Goal: Task Accomplishment & Management: Manage account settings

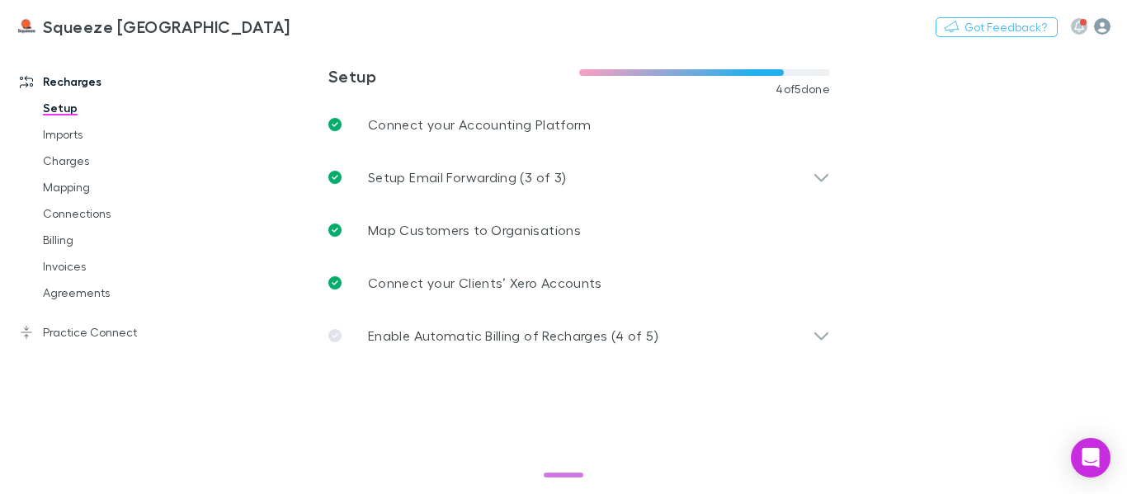
click at [1107, 28] on icon "button" at bounding box center [1102, 26] width 16 height 16
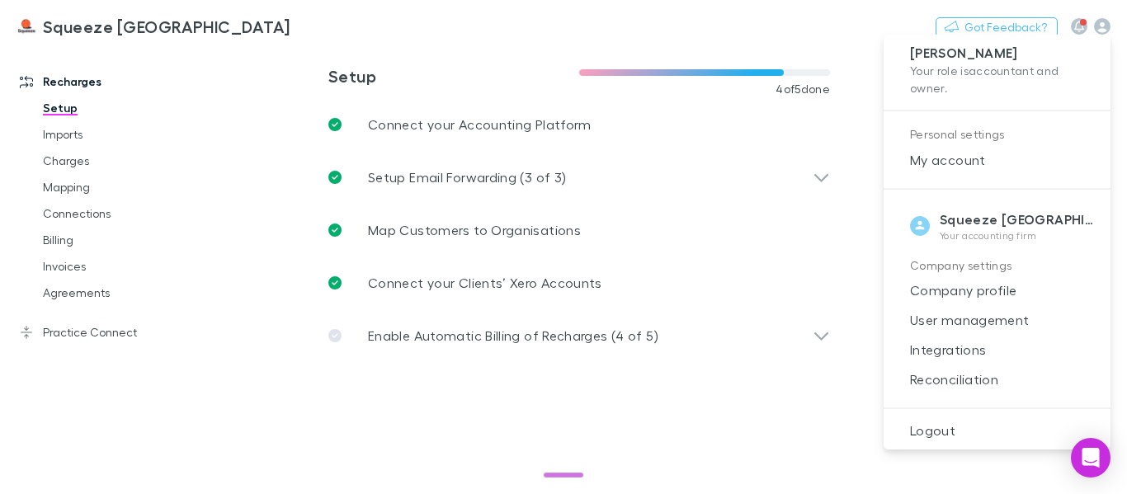
scroll to position [12, 0]
click at [1002, 317] on span "User management" at bounding box center [997, 318] width 200 height 20
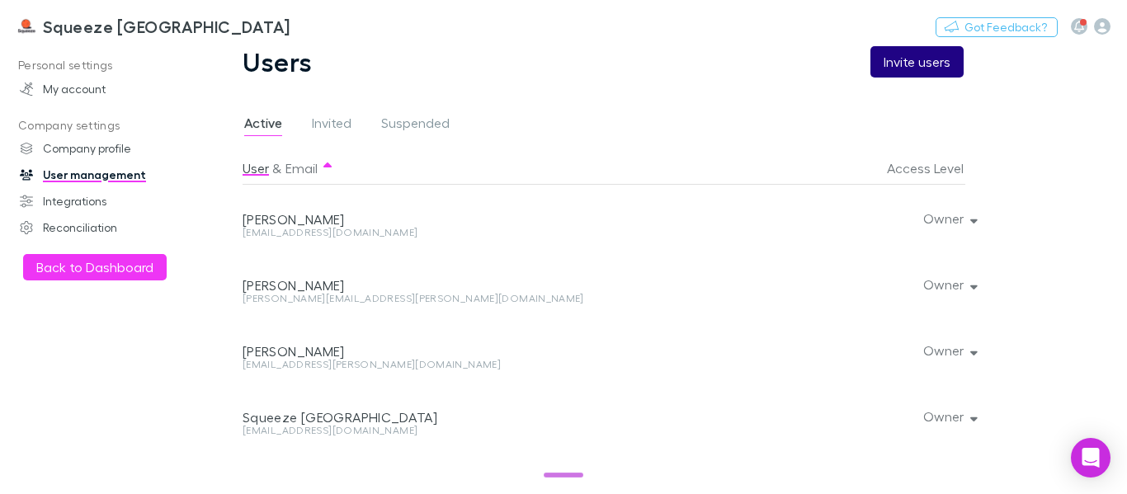
click at [907, 62] on button "Invite users" at bounding box center [916, 61] width 93 height 31
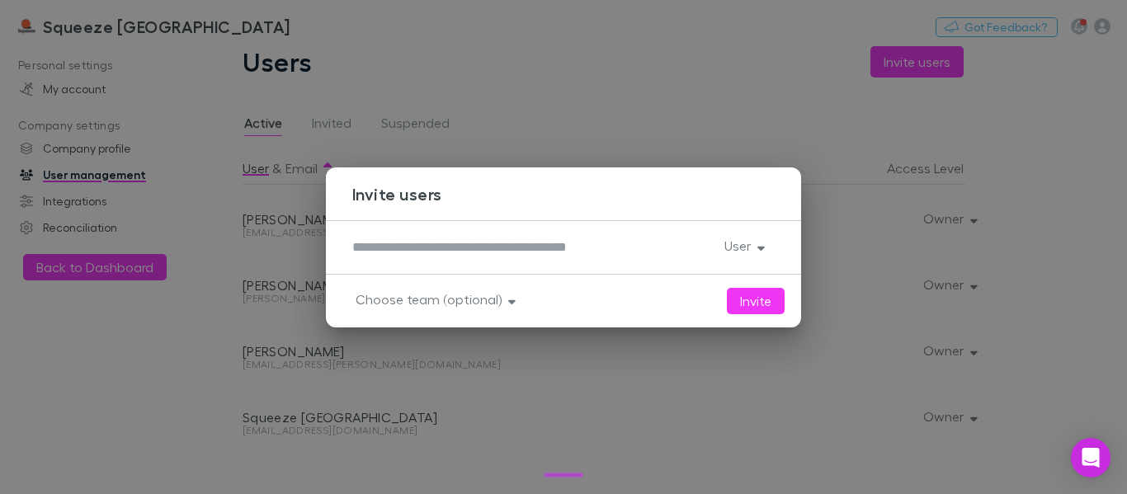
click at [427, 252] on textarea at bounding box center [531, 247] width 359 height 19
paste textarea "**********"
type textarea "**********"
click at [733, 242] on button "User" at bounding box center [743, 245] width 64 height 23
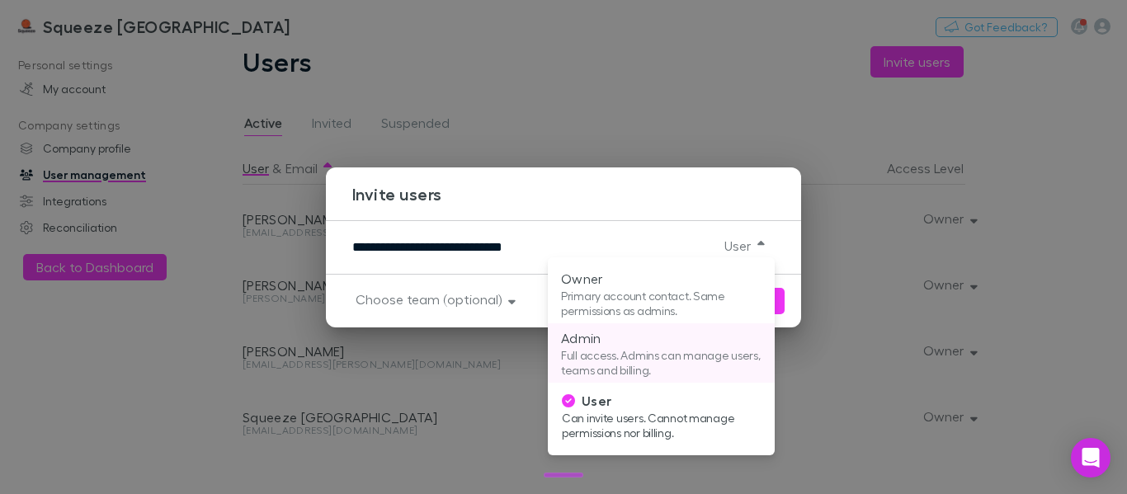
click at [623, 350] on p "Full access. Admins can manage users, teams and billing." at bounding box center [661, 363] width 200 height 30
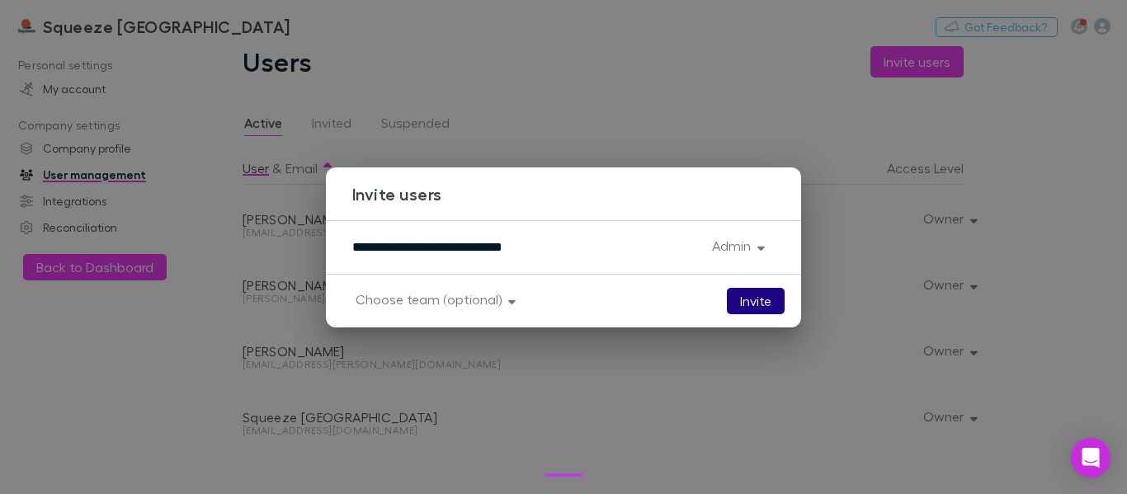
click at [753, 297] on button "Invite" at bounding box center [756, 301] width 58 height 26
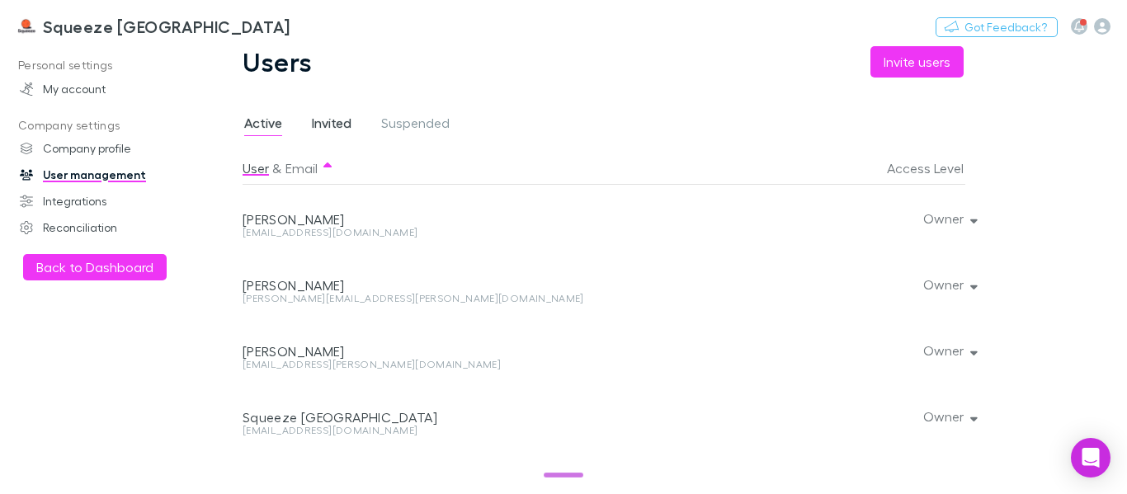
click at [322, 120] on span "Invited" at bounding box center [332, 125] width 40 height 21
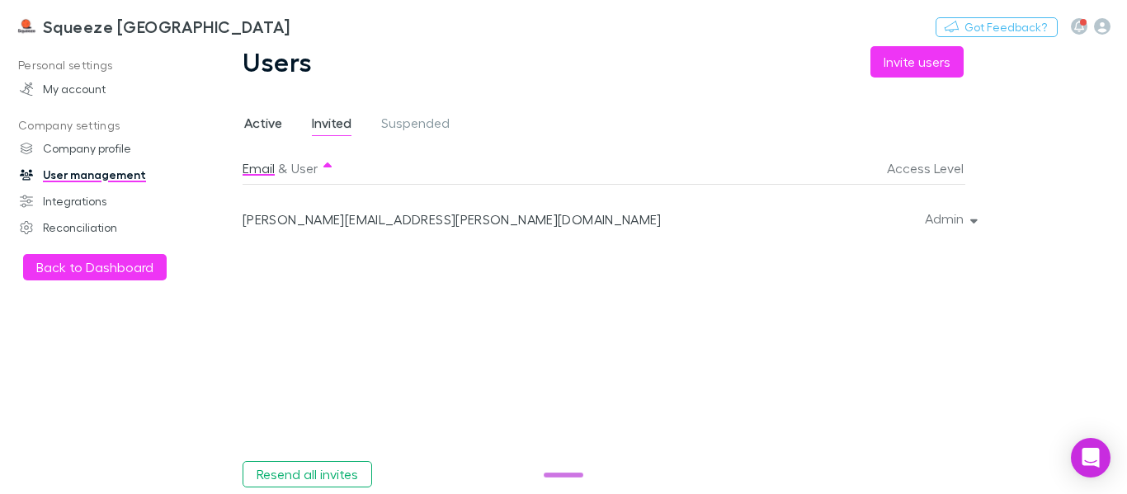
click at [249, 119] on span "Active" at bounding box center [263, 125] width 38 height 21
